Goal: Transaction & Acquisition: Purchase product/service

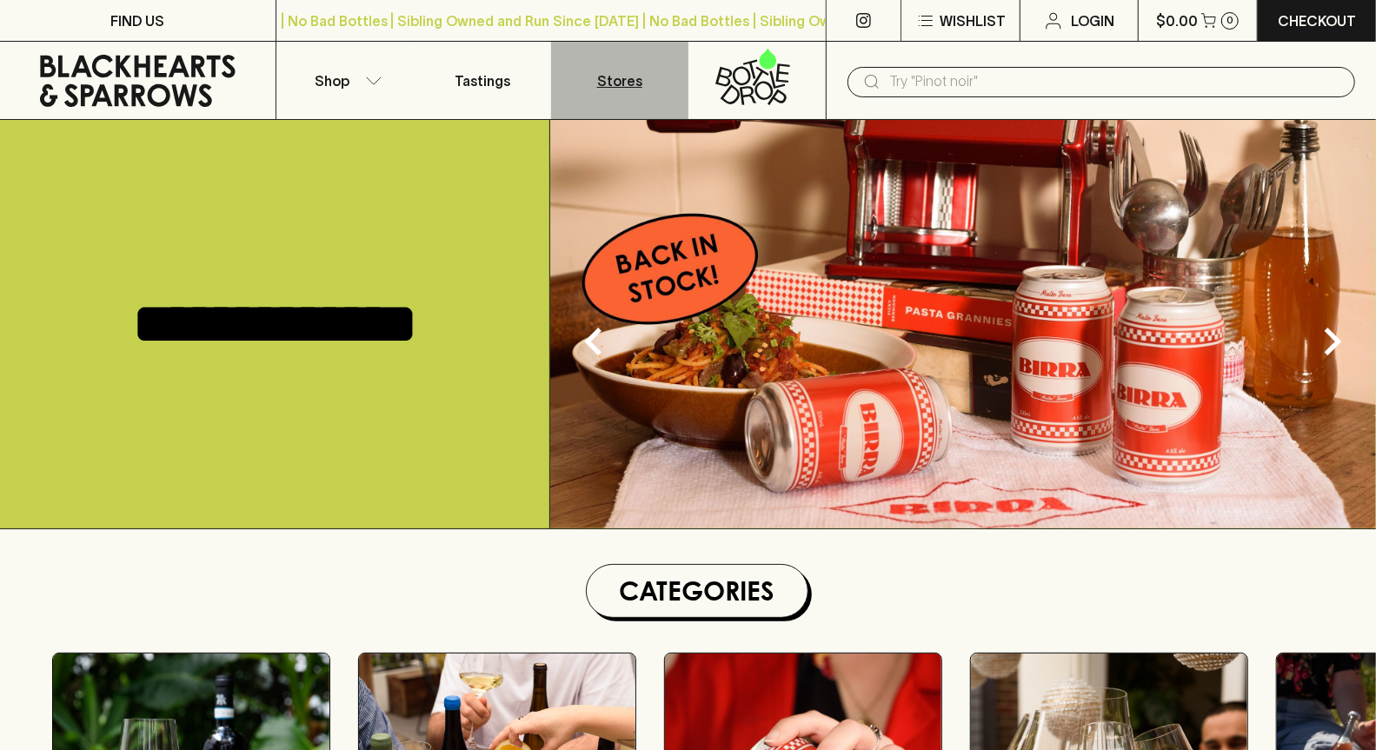
click at [594, 82] on link "Stores" at bounding box center [619, 80] width 137 height 77
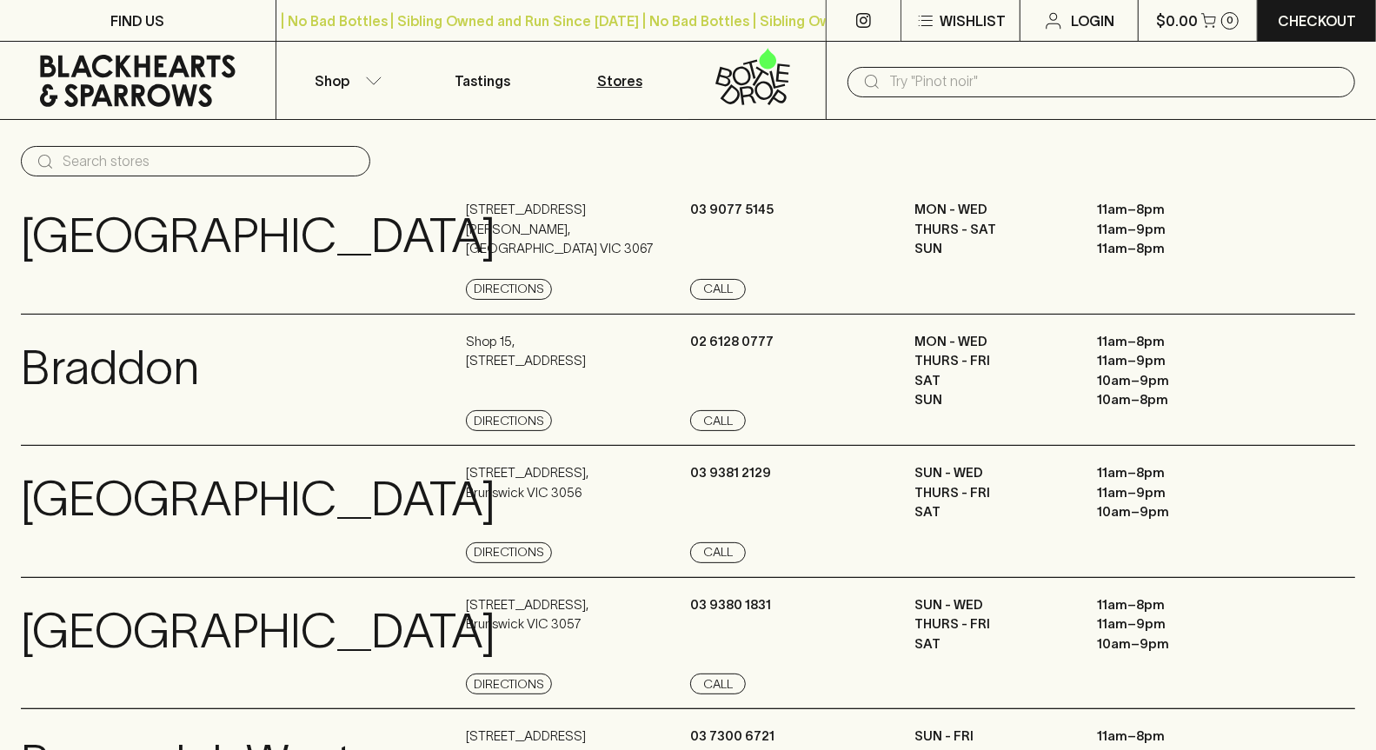
click at [204, 80] on icon at bounding box center [138, 81] width 250 height 52
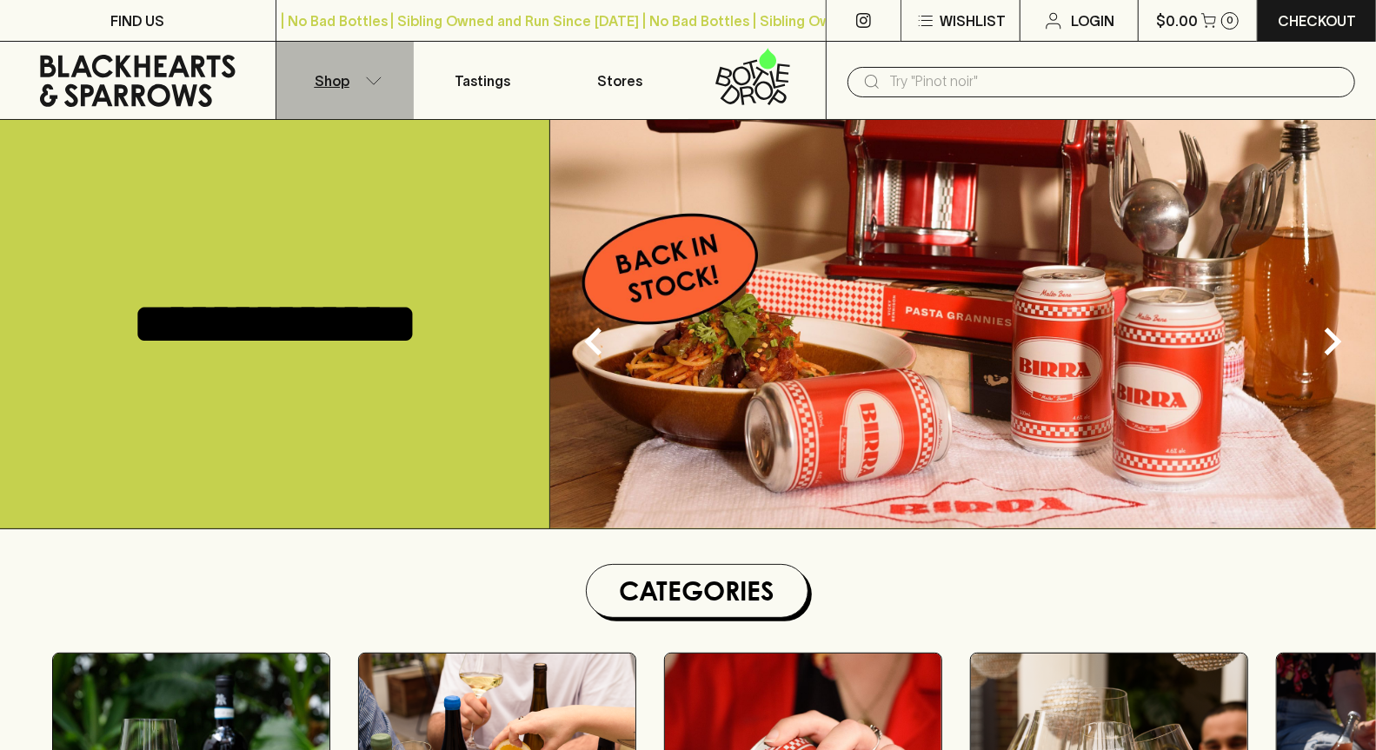
click at [372, 90] on button "Shop" at bounding box center [344, 80] width 137 height 77
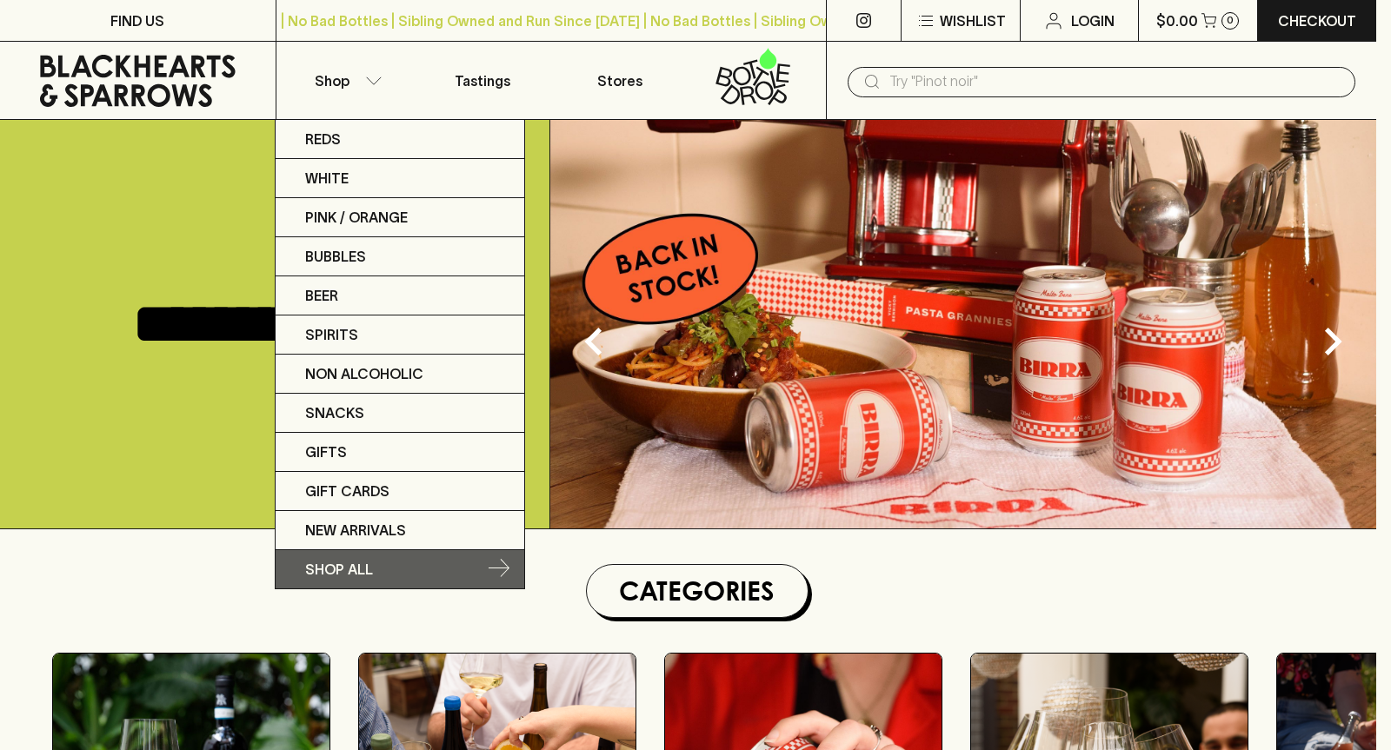
click at [360, 576] on link "SHOP ALL" at bounding box center [400, 569] width 249 height 38
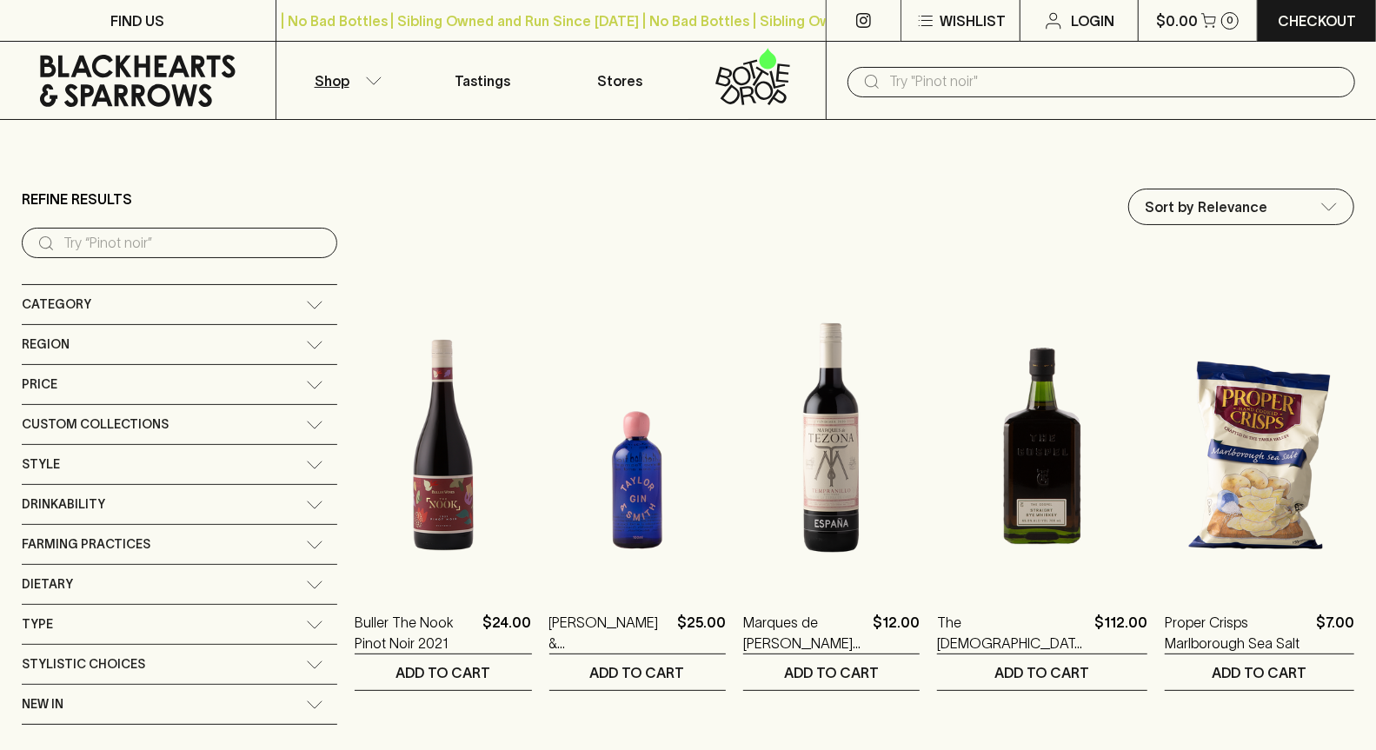
scroll to position [203, 0]
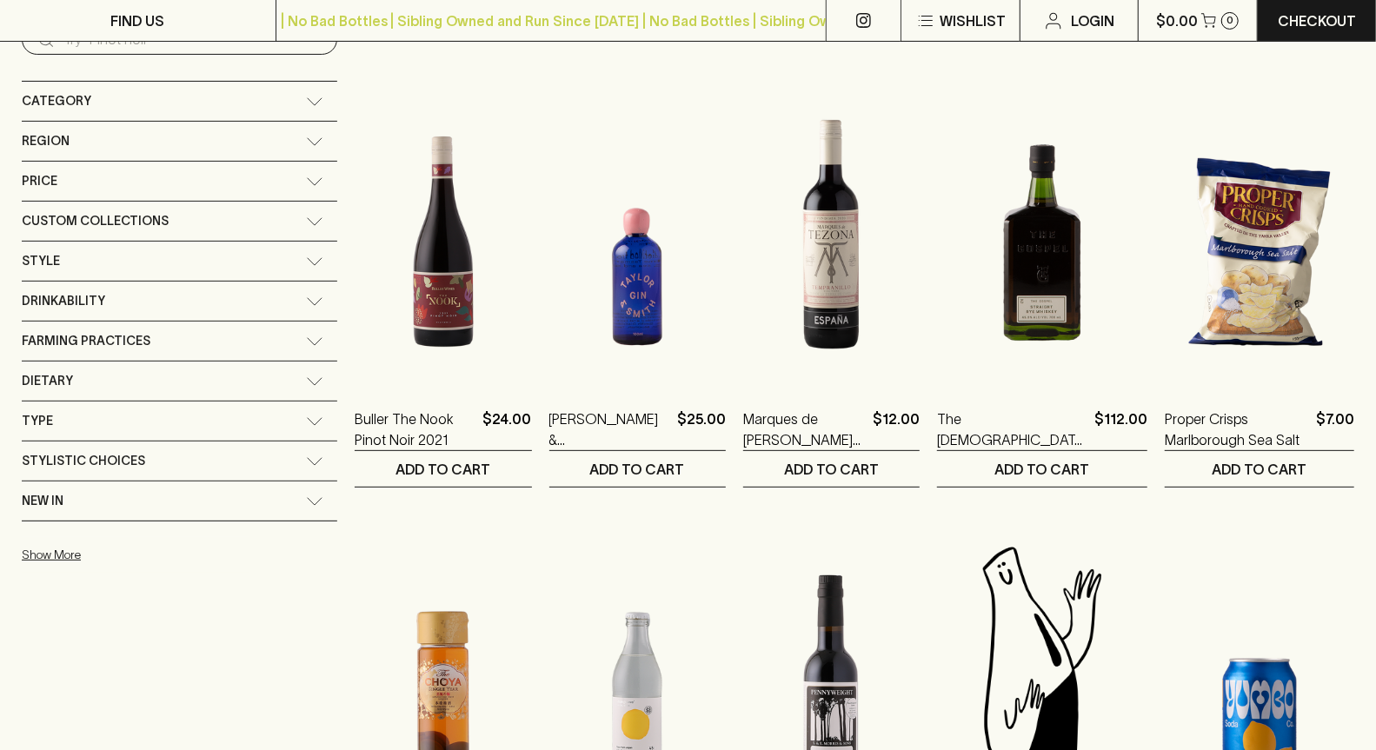
click at [103, 490] on div "New In" at bounding box center [164, 501] width 284 height 22
click at [71, 531] on p "New In" at bounding box center [73, 541] width 42 height 21
click at [39, 533] on input "New In" at bounding box center [30, 541] width 17 height 17
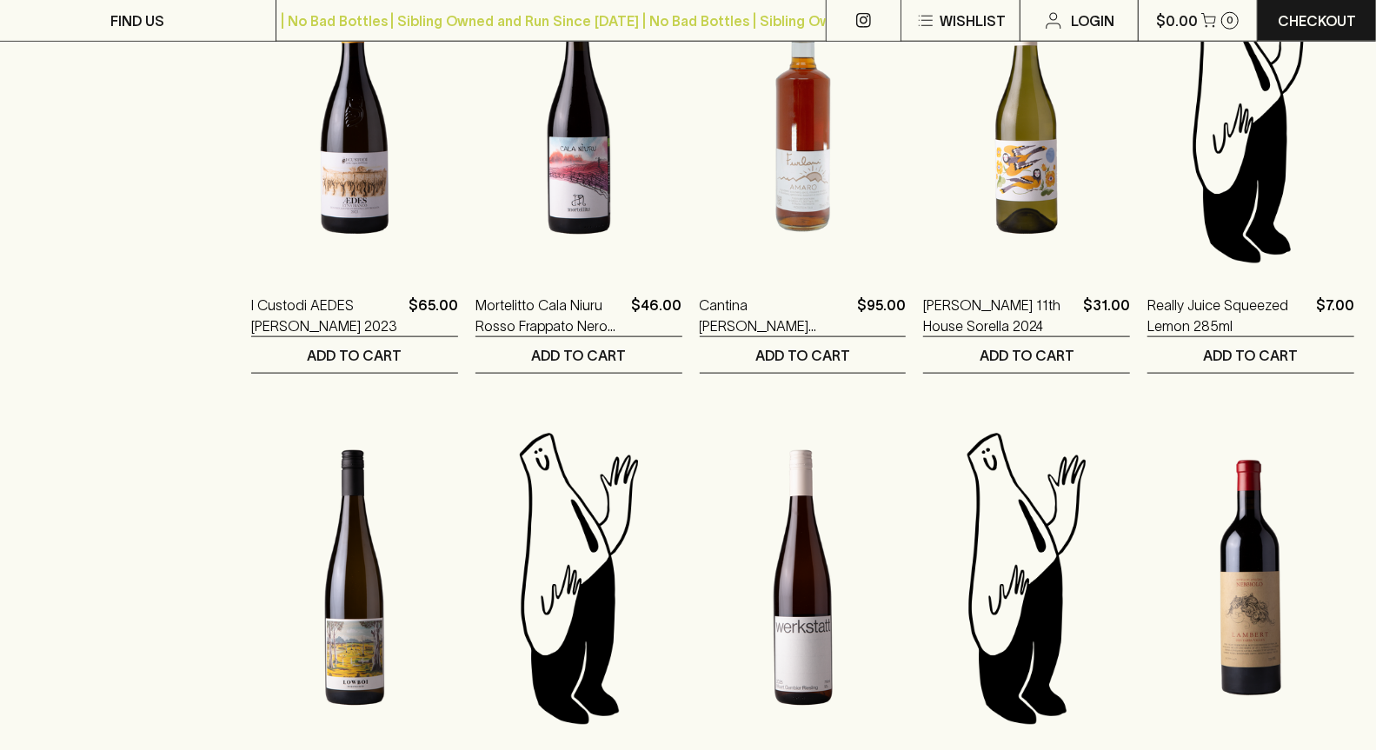
scroll to position [1346, 0]
